Goal: Transaction & Acquisition: Purchase product/service

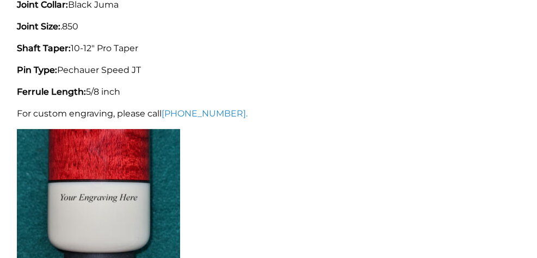
scroll to position [783, 0]
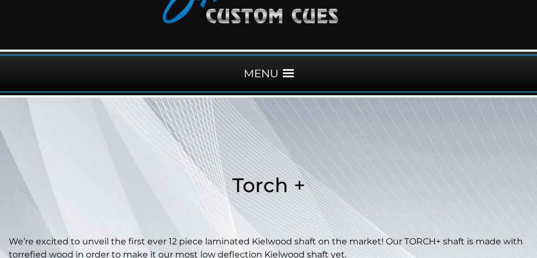
scroll to position [83, 0]
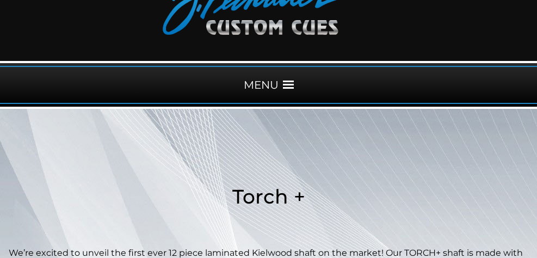
click at [288, 83] on span at bounding box center [288, 84] width 11 height 11
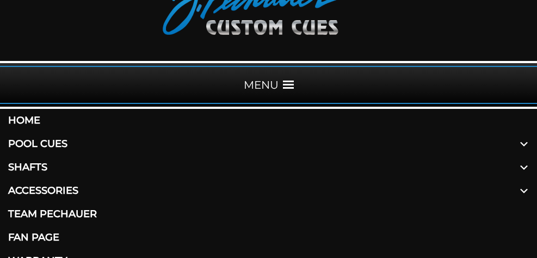
scroll to position [84, 0]
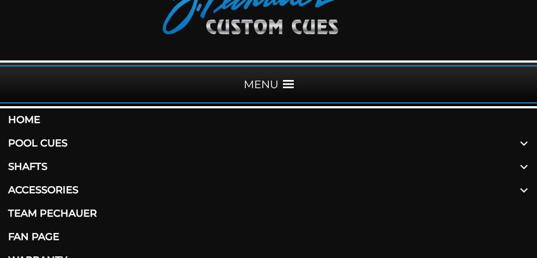
click at [58, 144] on link "Pool Cues" at bounding box center [268, 143] width 537 height 23
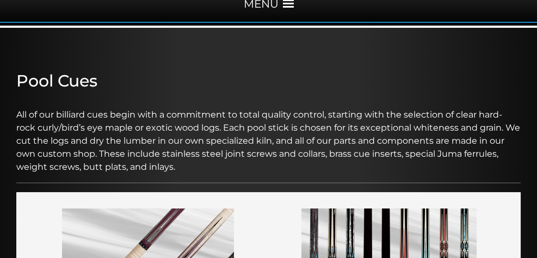
scroll to position [65, 0]
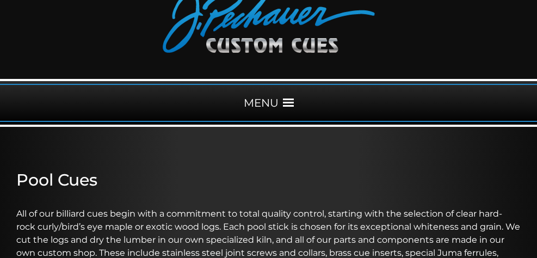
click at [289, 102] on span at bounding box center [288, 102] width 11 height 11
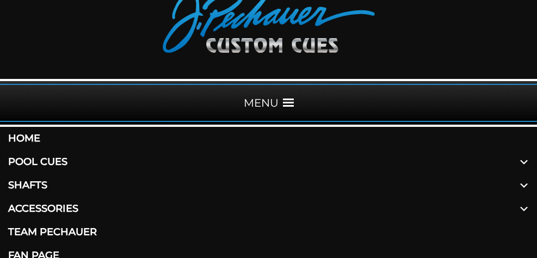
click at [524, 162] on span at bounding box center [524, 161] width 26 height 23
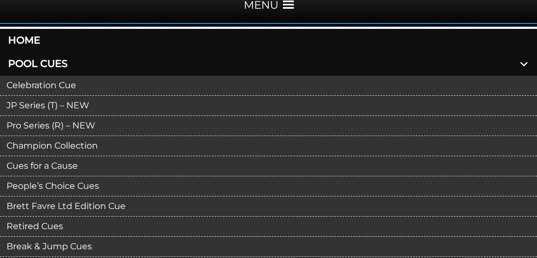
scroll to position [196, 0]
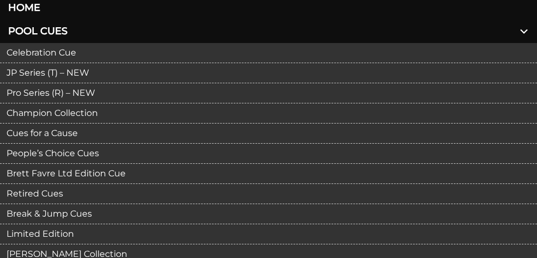
click at [72, 75] on link "JP Series (T) – NEW" at bounding box center [268, 73] width 537 height 20
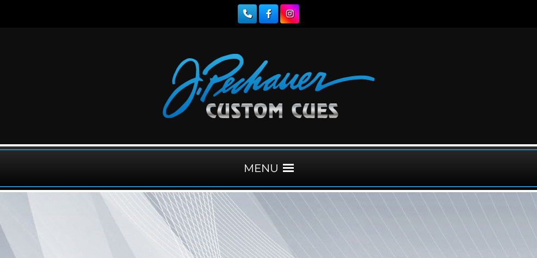
click at [291, 167] on span at bounding box center [288, 168] width 11 height 11
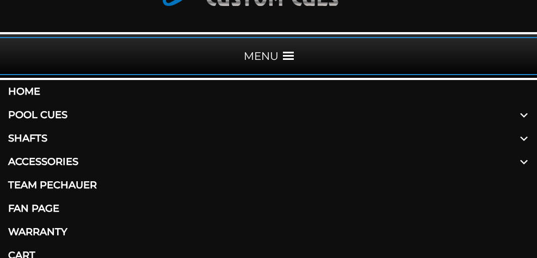
scroll to position [131, 0]
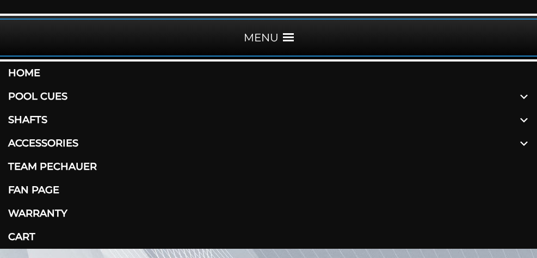
click at [523, 96] on span at bounding box center [524, 96] width 26 height 23
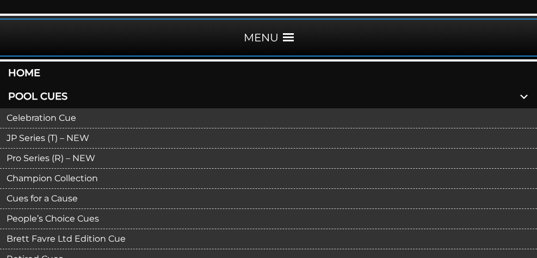
click at [105, 161] on link "Pro Series (R) – NEW" at bounding box center [268, 158] width 537 height 20
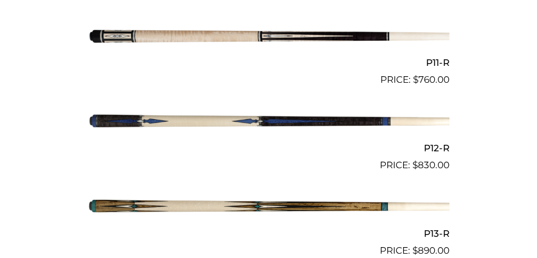
scroll to position [1240, 0]
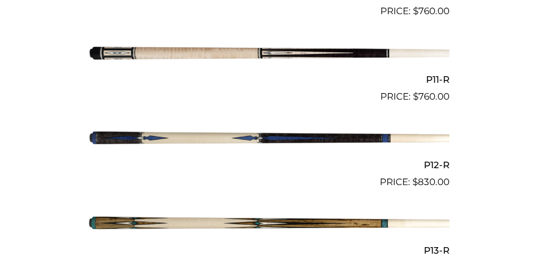
click at [326, 139] on img at bounding box center [268, 138] width 361 height 60
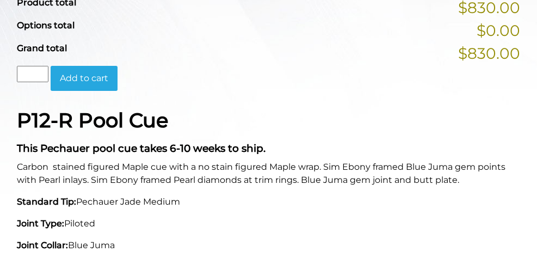
scroll to position [522, 0]
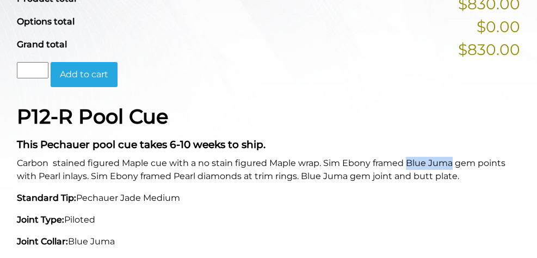
drag, startPoint x: 407, startPoint y: 164, endPoint x: 454, endPoint y: 161, distance: 46.3
click at [454, 161] on p "Carbon stained figured Maple cue with a no stain figured Maple wrap. Sim Ebony …" at bounding box center [268, 170] width 503 height 26
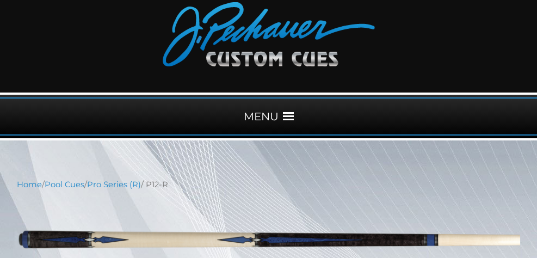
scroll to position [131, 0]
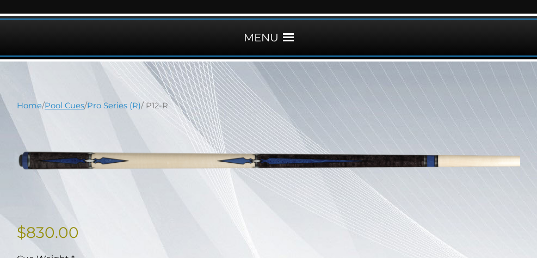
click at [66, 106] on link "Pool Cues" at bounding box center [65, 106] width 40 height 10
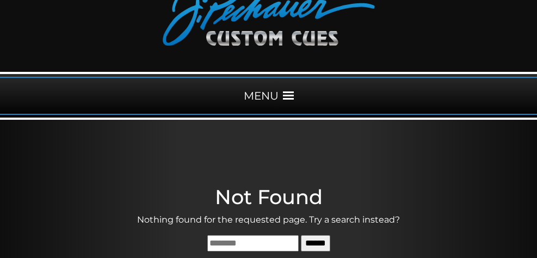
scroll to position [65, 0]
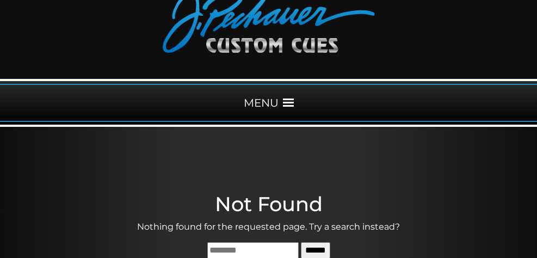
click at [289, 100] on span at bounding box center [288, 102] width 11 height 11
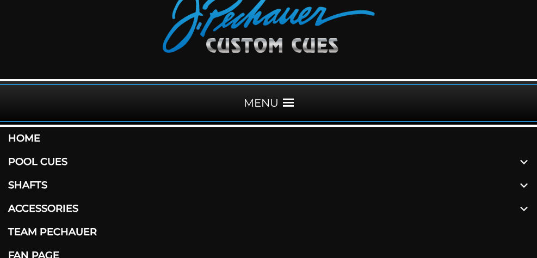
click at [58, 161] on link "Pool Cues" at bounding box center [268, 161] width 537 height 23
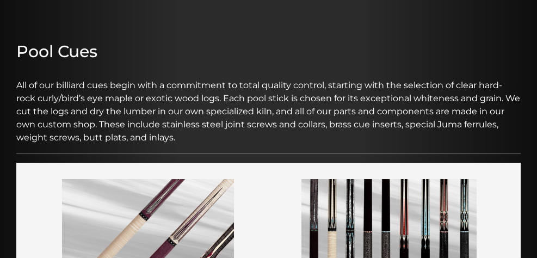
scroll to position [131, 0]
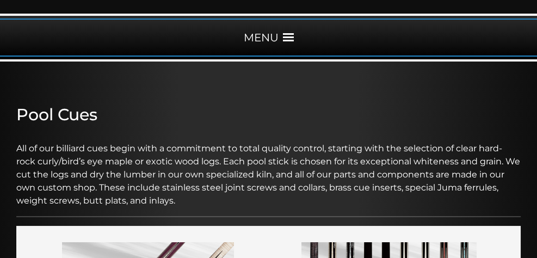
click at [288, 36] on span at bounding box center [288, 37] width 11 height 11
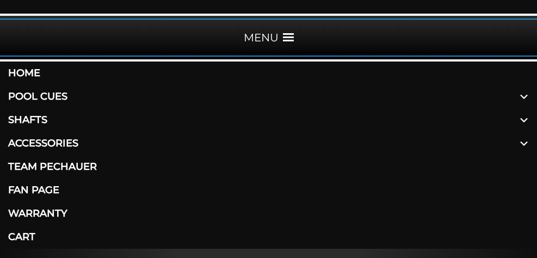
click at [525, 97] on span at bounding box center [524, 96] width 26 height 23
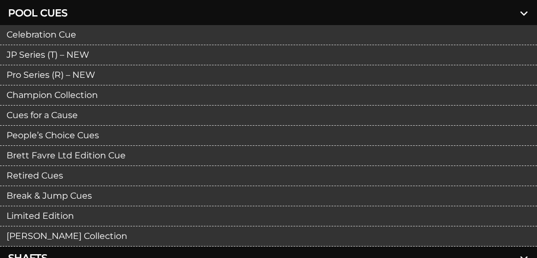
scroll to position [261, 0]
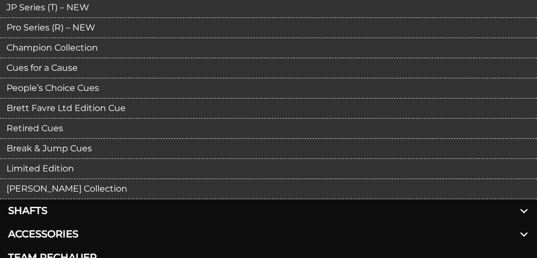
click at [71, 168] on link "Limited Edition" at bounding box center [268, 169] width 537 height 20
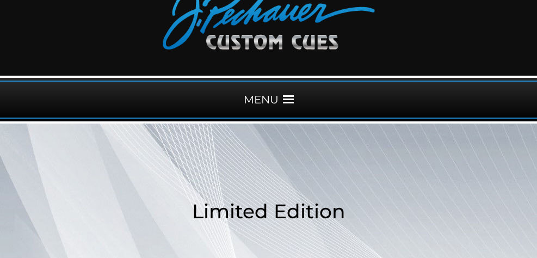
scroll to position [65, 0]
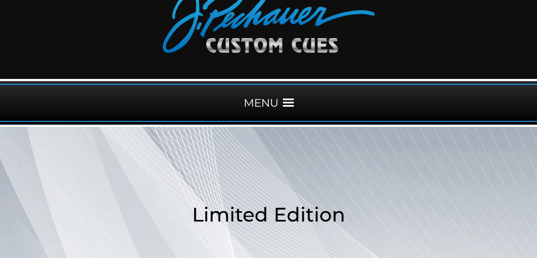
click at [291, 102] on span at bounding box center [288, 102] width 11 height 11
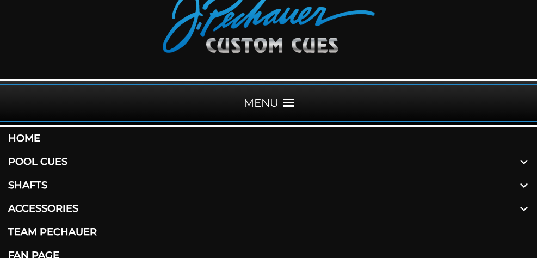
click at [524, 160] on span at bounding box center [524, 161] width 26 height 23
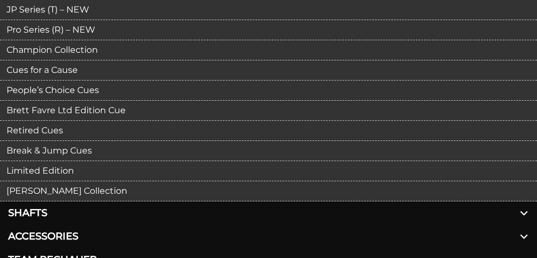
scroll to position [261, 0]
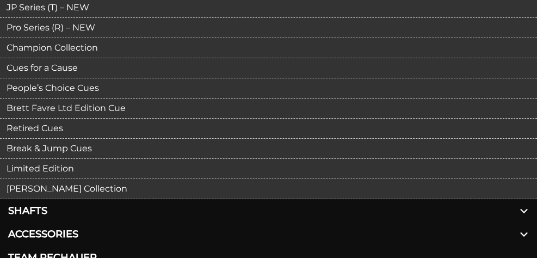
click at [64, 168] on link "Limited Edition" at bounding box center [268, 169] width 537 height 20
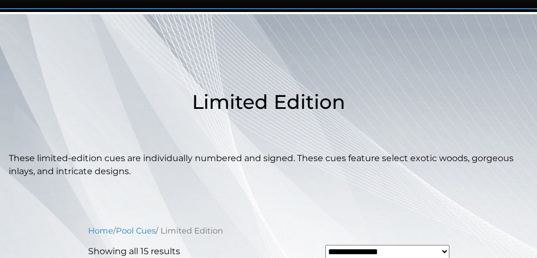
scroll to position [131, 0]
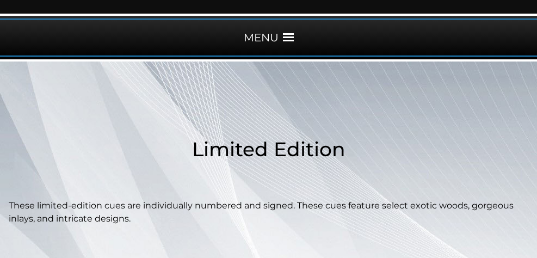
click at [287, 38] on span at bounding box center [288, 37] width 11 height 11
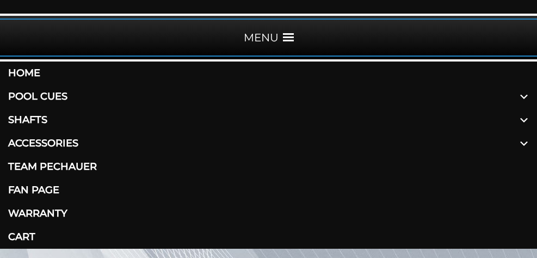
click at [522, 94] on span at bounding box center [524, 96] width 26 height 23
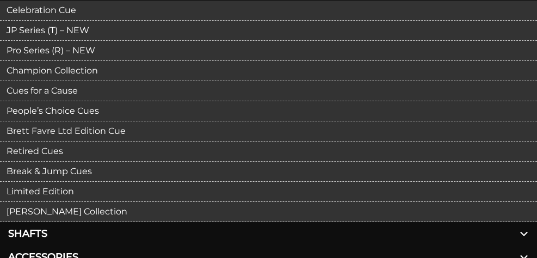
scroll to position [261, 0]
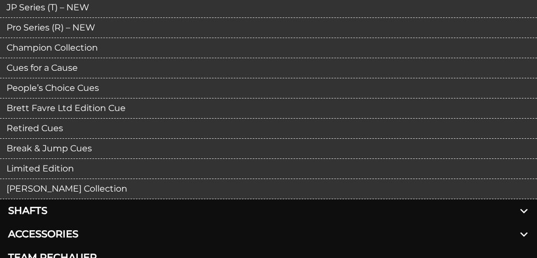
click at [55, 127] on link "Retired Cues" at bounding box center [268, 129] width 537 height 20
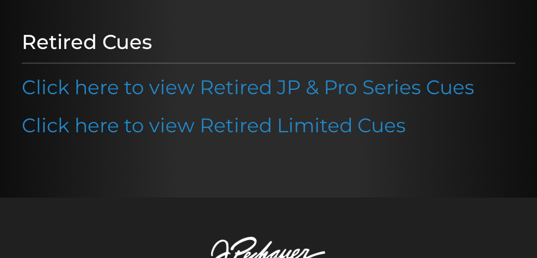
scroll to position [196, 0]
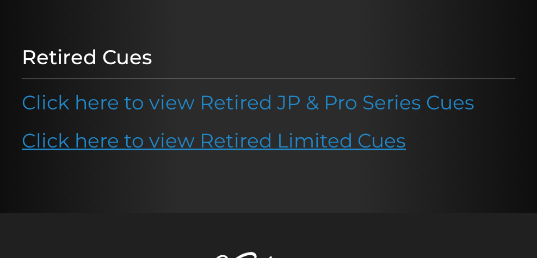
click at [252, 144] on link "Click here to view Retired Limited Cues" at bounding box center [214, 140] width 384 height 24
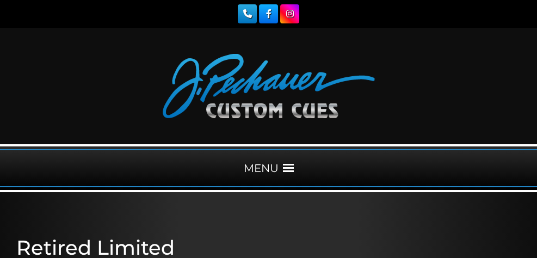
click at [289, 168] on span at bounding box center [288, 168] width 11 height 11
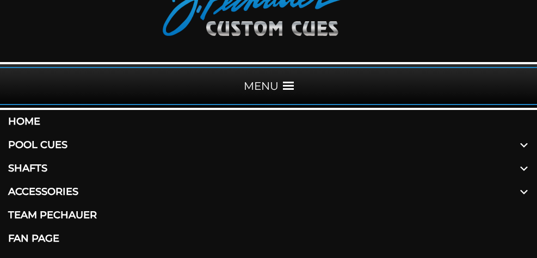
scroll to position [131, 0]
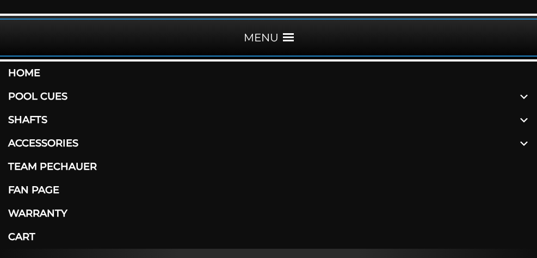
click at [526, 94] on span at bounding box center [524, 96] width 26 height 23
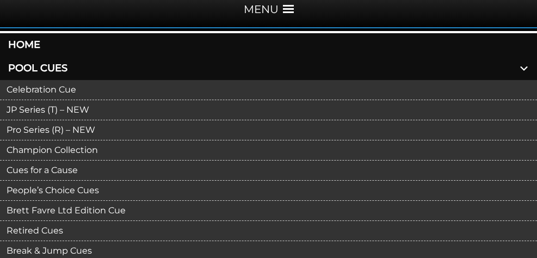
scroll to position [261, 0]
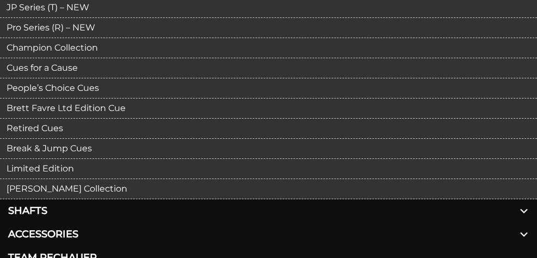
click at [61, 128] on link "Retired Cues" at bounding box center [268, 129] width 537 height 20
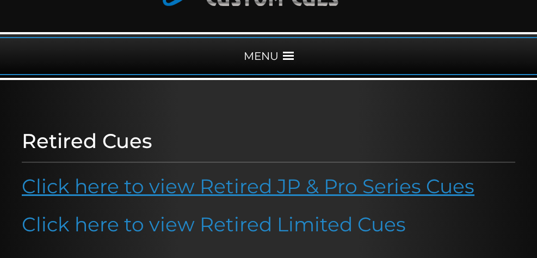
scroll to position [131, 0]
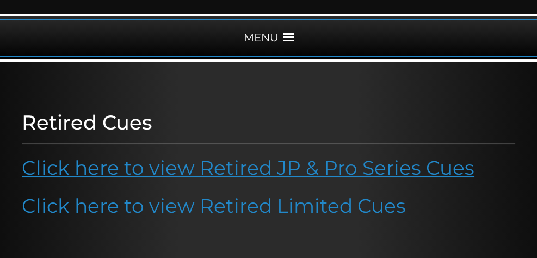
click at [293, 172] on link "Click here to view Retired JP & Pro Series Cues" at bounding box center [248, 168] width 453 height 24
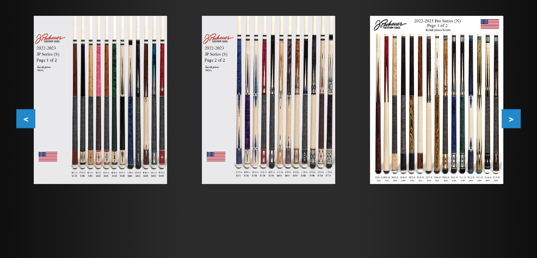
scroll to position [261, 0]
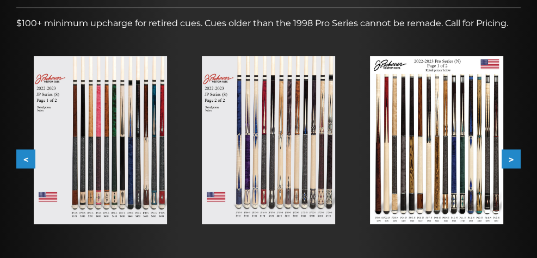
click at [512, 160] on button ">" at bounding box center [511, 159] width 19 height 19
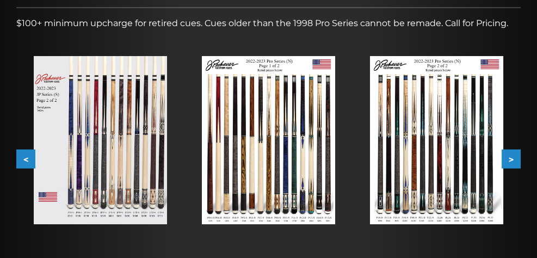
click at [512, 160] on button ">" at bounding box center [511, 159] width 19 height 19
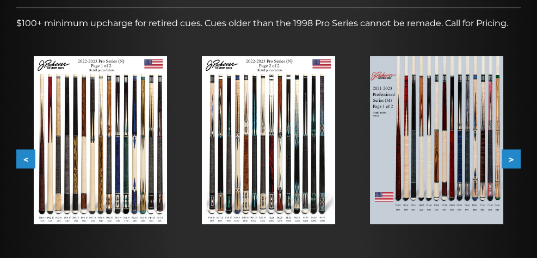
click at [279, 145] on img at bounding box center [268, 140] width 133 height 168
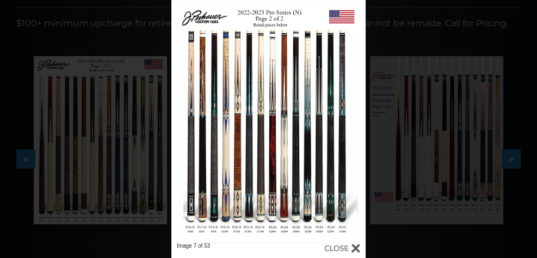
click at [410, 41] on div "Image 7 of 53" at bounding box center [268, 129] width 537 height 258
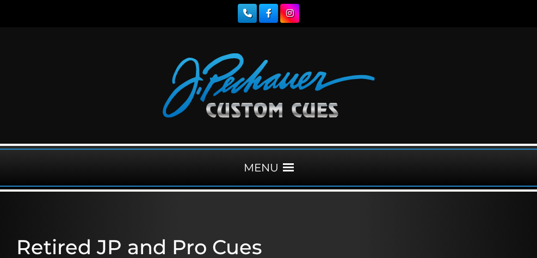
scroll to position [0, 0]
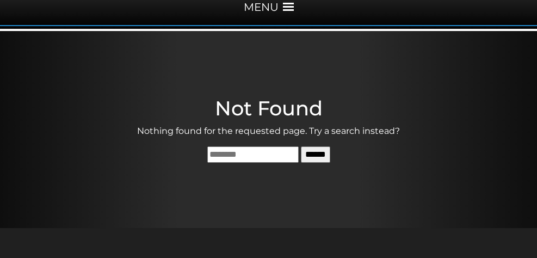
scroll to position [65, 0]
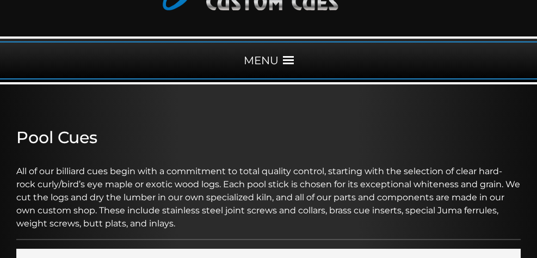
scroll to position [131, 0]
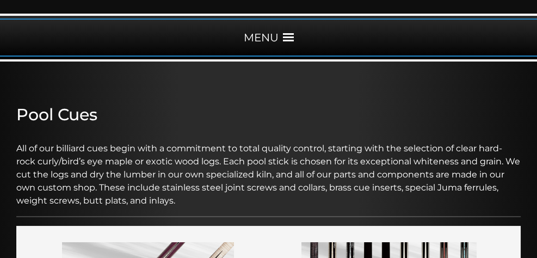
click at [288, 39] on span at bounding box center [288, 37] width 11 height 11
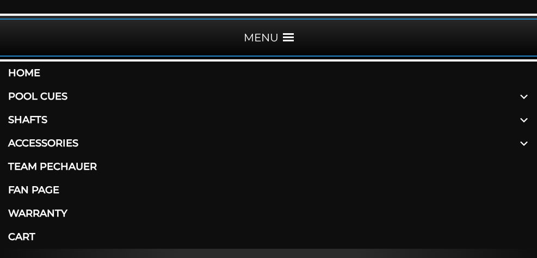
click at [525, 97] on span at bounding box center [524, 96] width 26 height 23
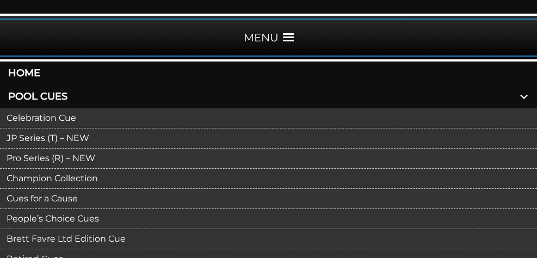
click at [78, 162] on link "Pro Series (R) – NEW" at bounding box center [268, 158] width 537 height 20
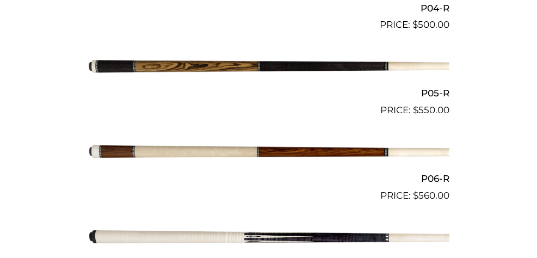
scroll to position [718, 0]
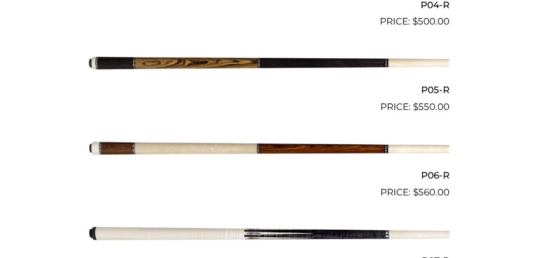
click at [315, 149] on img at bounding box center [268, 149] width 361 height 60
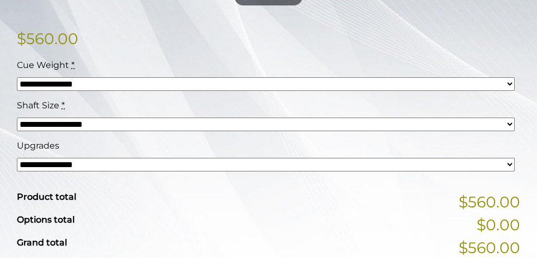
scroll to position [326, 0]
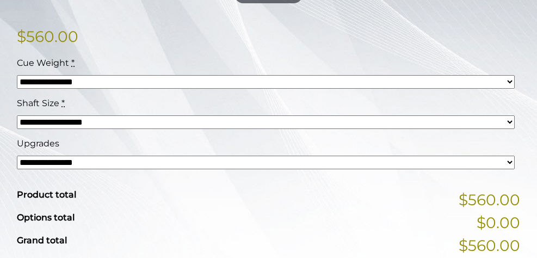
click at [17, 156] on select "**********" at bounding box center [266, 163] width 498 height 14
select select "*****"
click option "**********" at bounding box center [0, 0] width 0 height 0
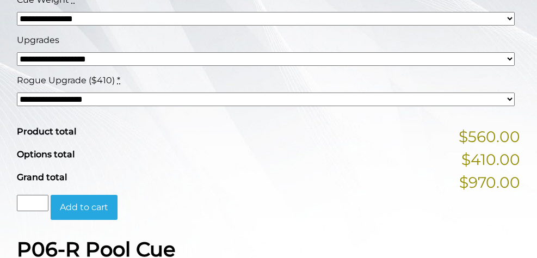
scroll to position [392, 0]
